Goal: Navigation & Orientation: Find specific page/section

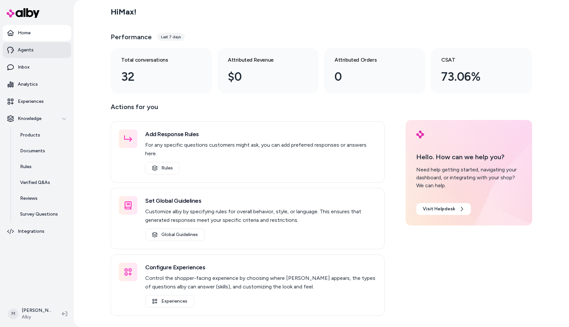
click at [32, 55] on link "Agents" at bounding box center [37, 50] width 69 height 16
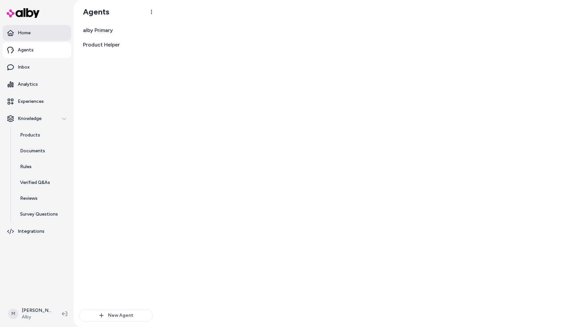
click at [32, 37] on link "Home" at bounding box center [37, 33] width 69 height 16
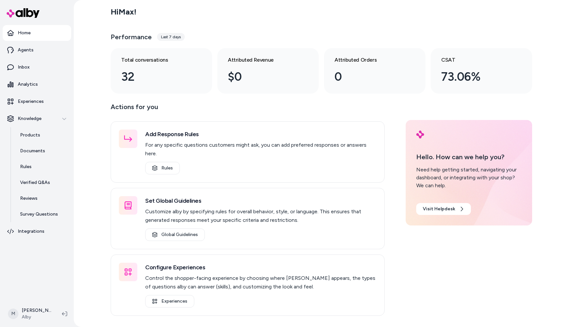
click at [384, 17] on div "Hi Max !" at bounding box center [322, 12] width 422 height 18
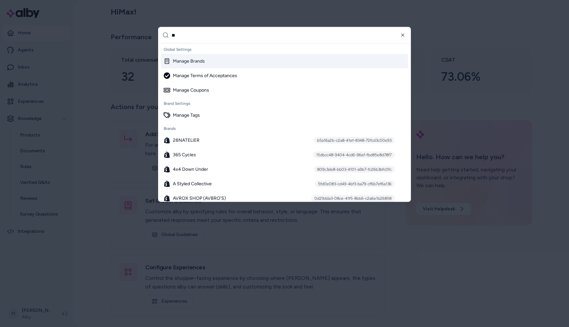
type input "***"
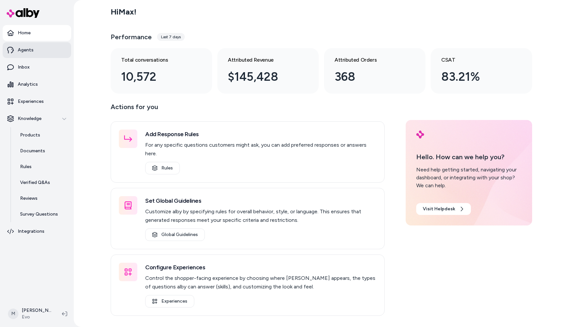
click at [34, 49] on link "Agents" at bounding box center [37, 50] width 69 height 16
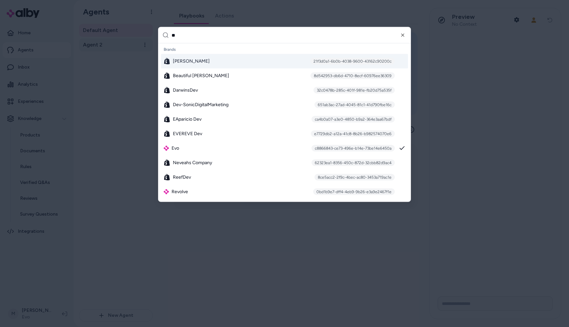
type input "*"
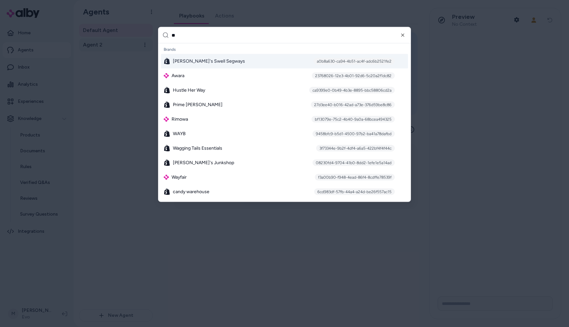
type input "*"
type input "***"
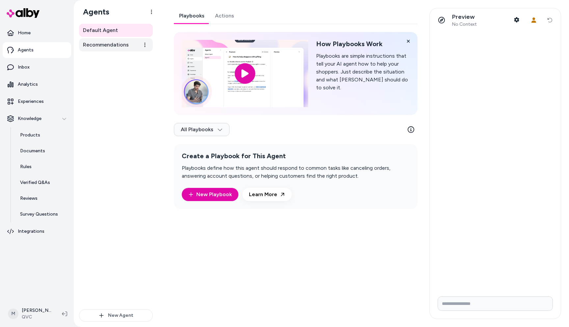
click at [112, 44] on span "Recommendations" at bounding box center [106, 45] width 46 height 8
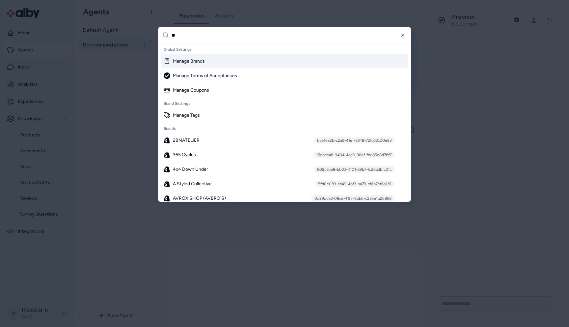
type input "***"
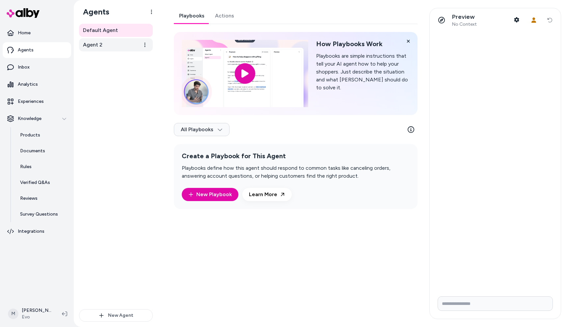
click at [105, 44] on link "Agent 2" at bounding box center [116, 44] width 74 height 13
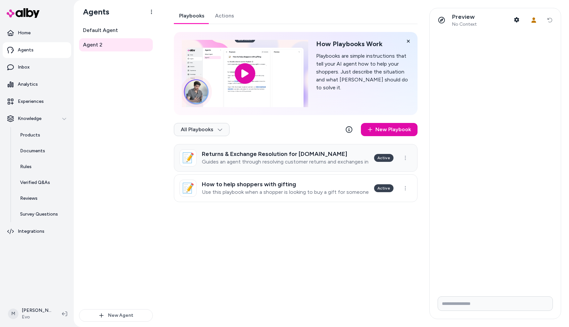
click at [272, 155] on h3 "Returns & Exchange Resolution for evo.com" at bounding box center [285, 154] width 167 height 7
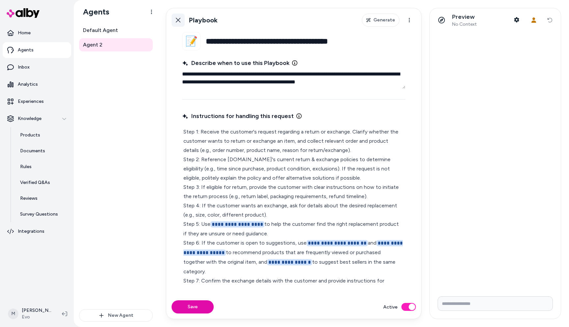
click at [179, 23] on link "Back" at bounding box center [178, 20] width 13 height 13
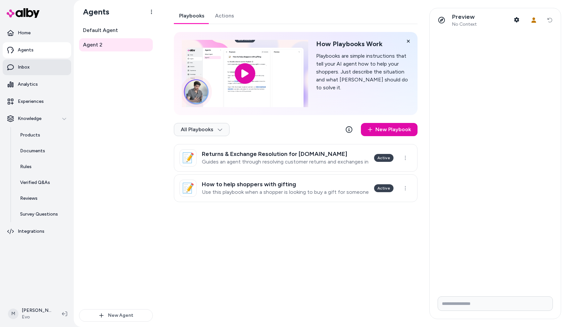
click at [35, 68] on link "Inbox" at bounding box center [37, 67] width 69 height 16
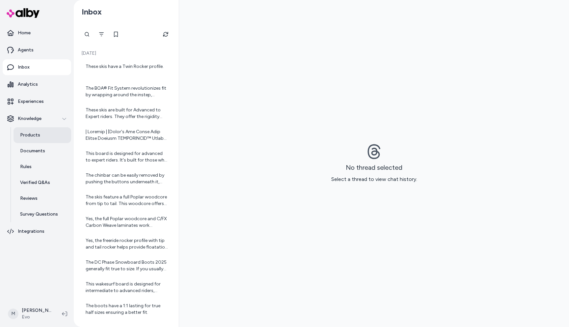
click at [40, 139] on link "Products" at bounding box center [43, 135] width 58 height 16
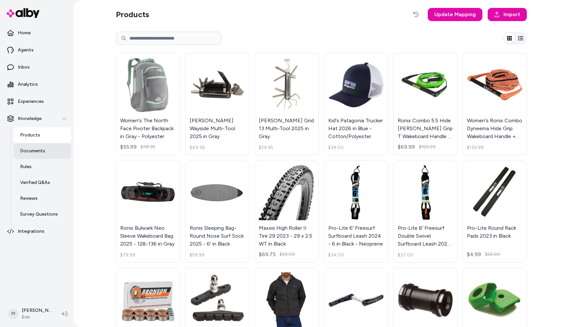
click at [40, 154] on p "Documents" at bounding box center [32, 151] width 25 height 7
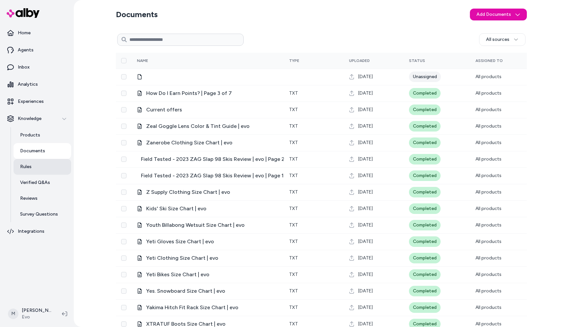
click at [38, 165] on link "Rules" at bounding box center [43, 167] width 58 height 16
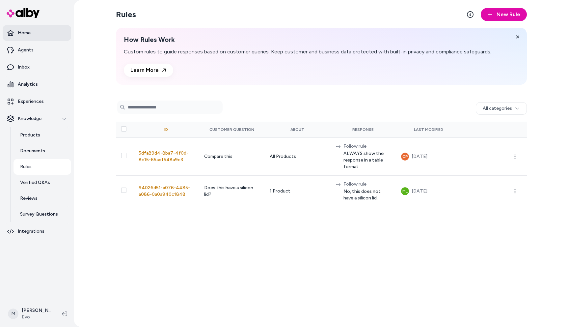
click at [37, 34] on link "Home" at bounding box center [37, 33] width 69 height 16
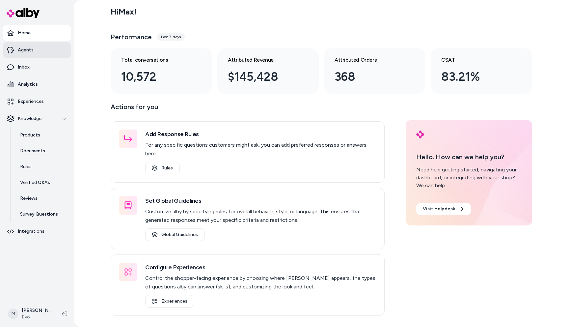
click at [36, 53] on link "Agents" at bounding box center [37, 50] width 69 height 16
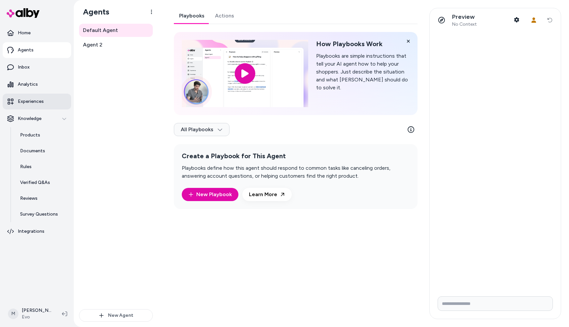
click at [34, 97] on link "Experiences" at bounding box center [37, 102] width 69 height 16
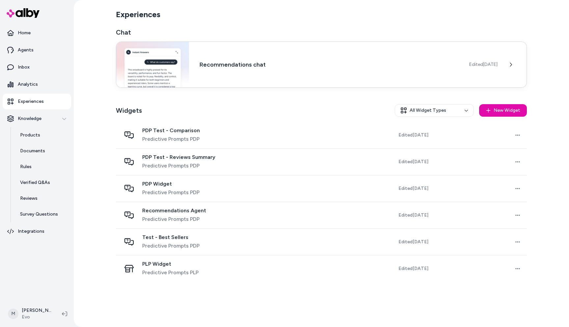
click at [213, 67] on h3 "Recommendations chat" at bounding box center [329, 64] width 259 height 9
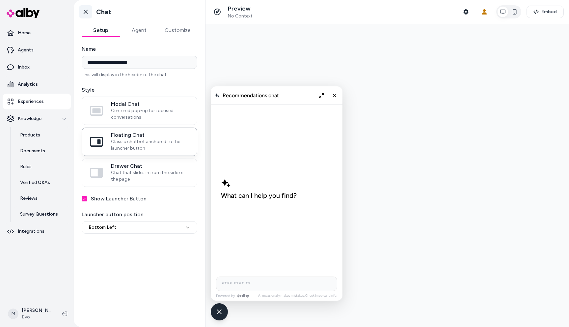
click at [80, 12] on link "Go back" at bounding box center [85, 11] width 13 height 13
